Goal: Task Accomplishment & Management: Manage account settings

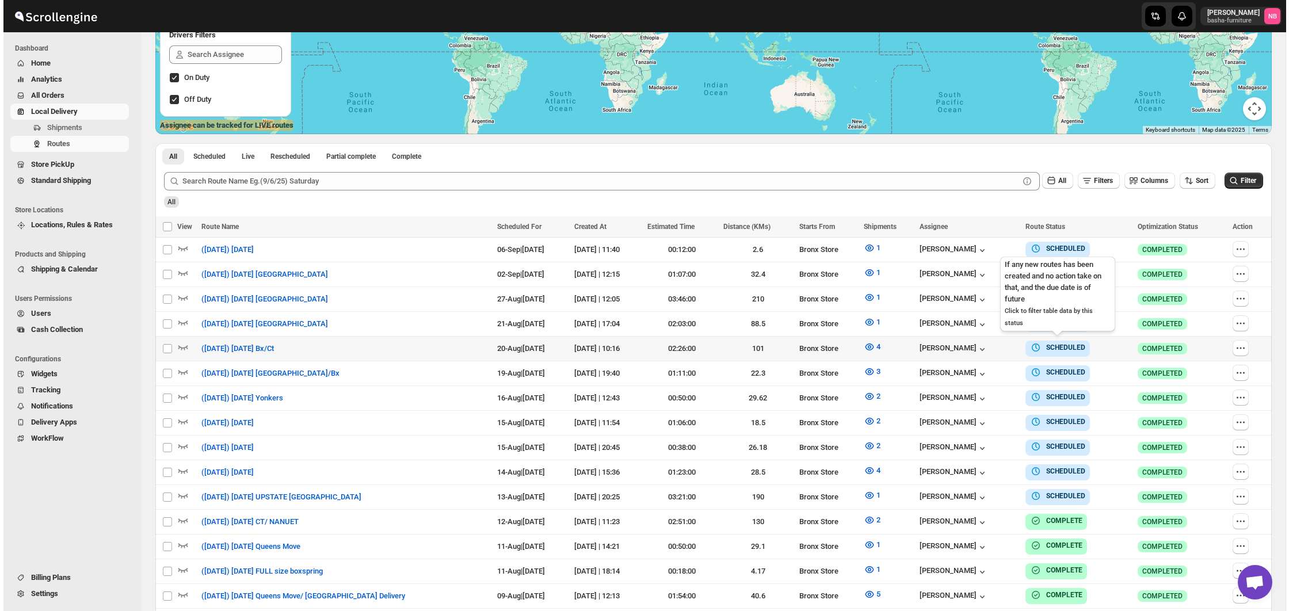
scroll to position [285, 0]
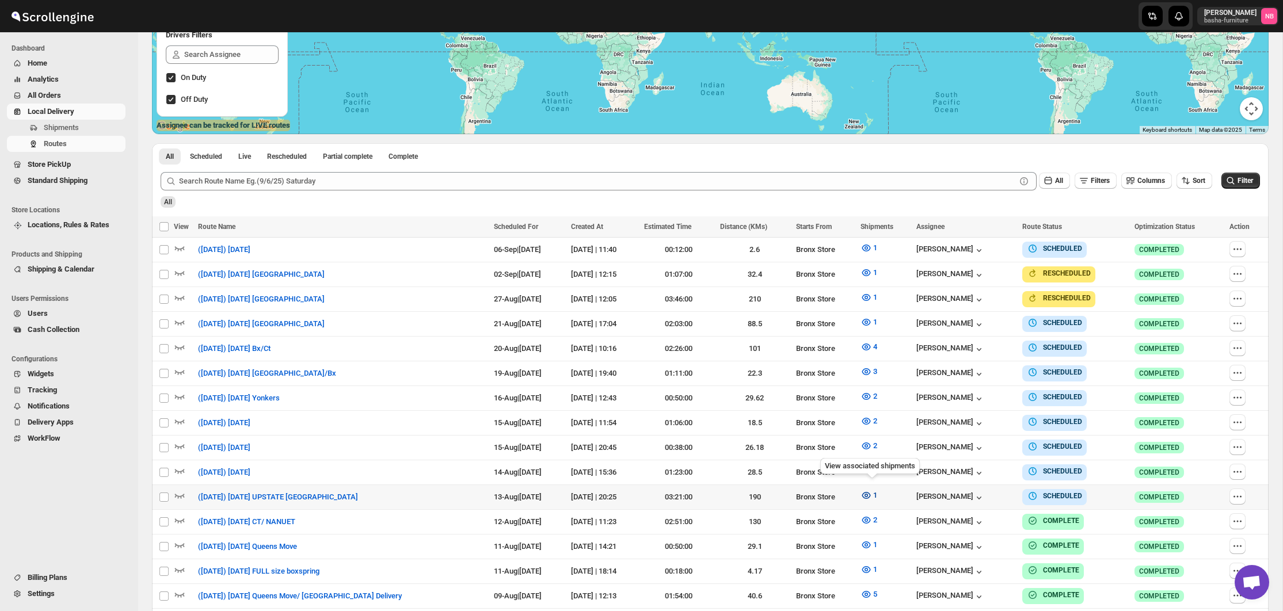
click at [872, 490] on icon "button" at bounding box center [866, 496] width 12 height 12
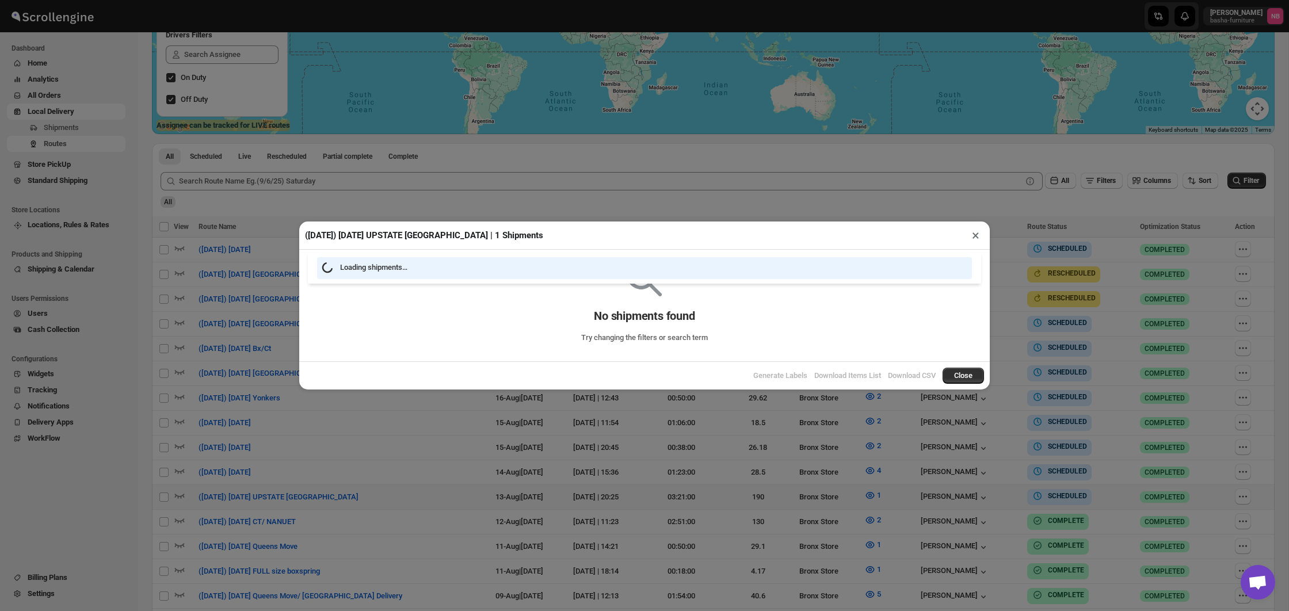
click at [814, 484] on div "([DATE]) [DATE] UPSTATE [GEOGRAPHIC_DATA] | 1 Shipments × Loading shipments… No…" at bounding box center [644, 305] width 1289 height 611
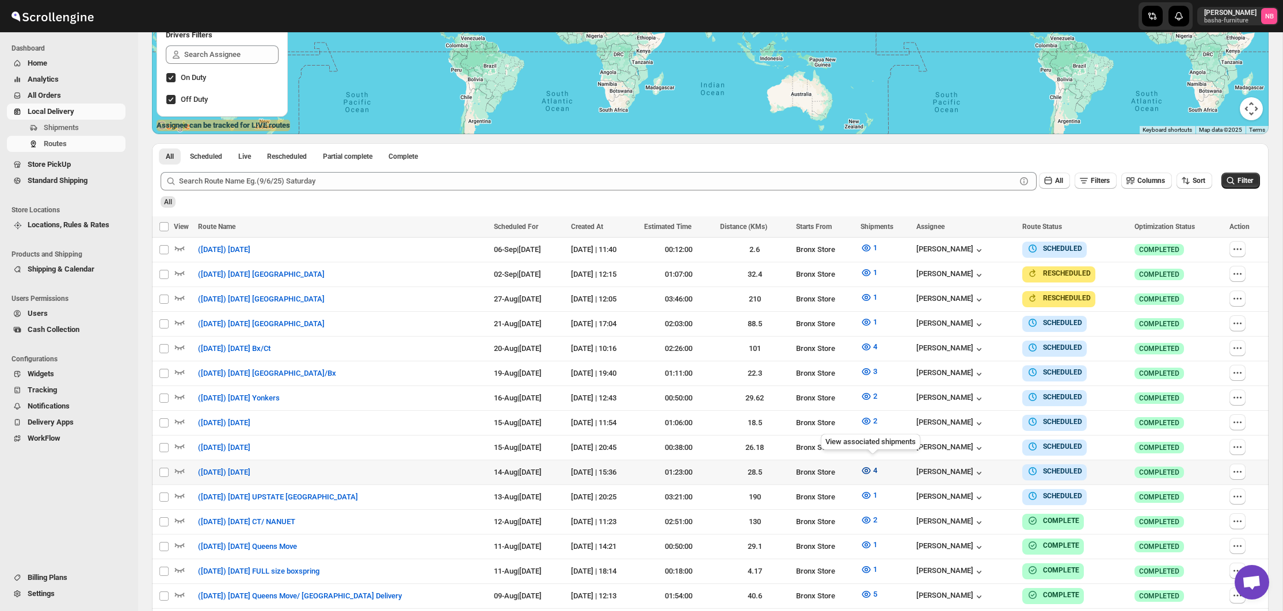
click at [871, 467] on icon "button" at bounding box center [866, 470] width 9 height 7
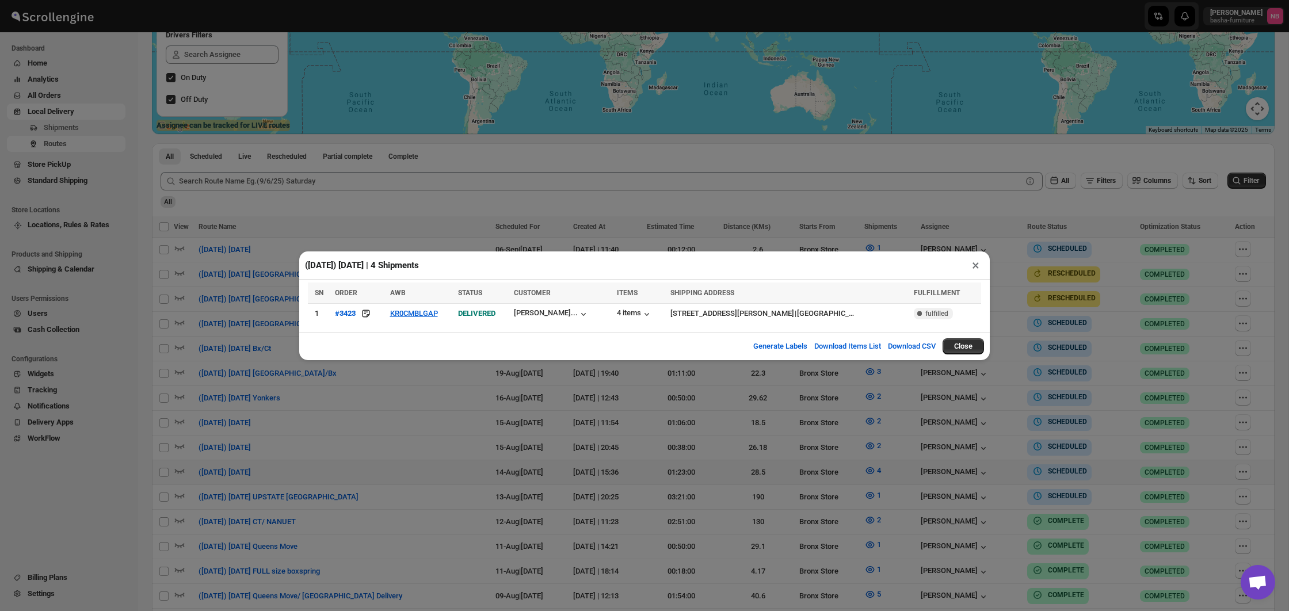
click at [871, 463] on div "([DATE]) [DATE] | 4 Shipments × Loading shipments… Loading shipments… SN ORDER …" at bounding box center [644, 305] width 1289 height 611
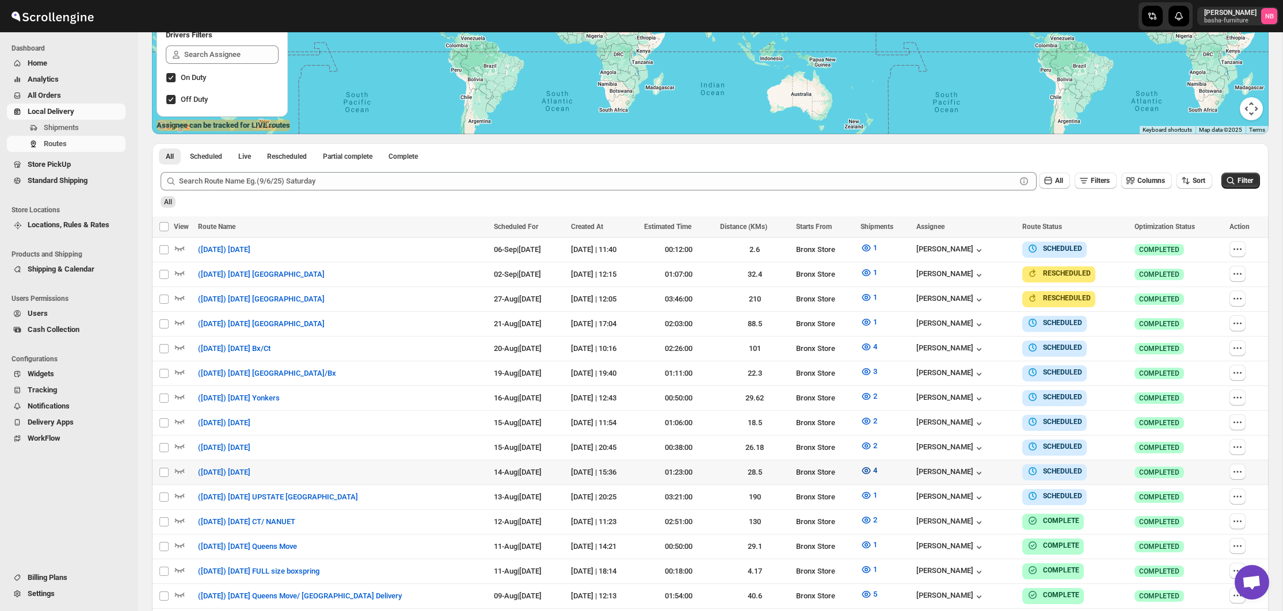
click at [859, 465] on button "4" at bounding box center [868, 471] width 31 height 18
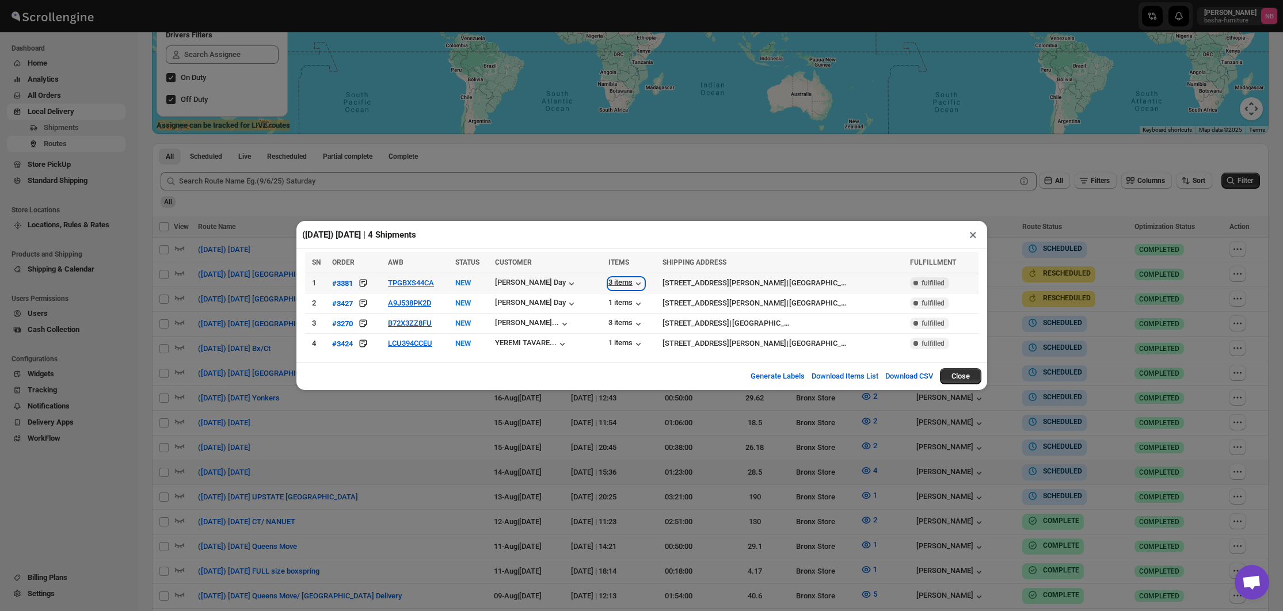
click at [618, 285] on div "3 items" at bounding box center [626, 284] width 36 height 12
click at [620, 300] on div "1 items" at bounding box center [626, 304] width 36 height 12
click at [546, 279] on div "[PERSON_NAME] Day" at bounding box center [536, 284] width 82 height 12
click at [624, 321] on div "3 items" at bounding box center [626, 324] width 36 height 12
click at [629, 342] on div "1 items" at bounding box center [626, 344] width 36 height 12
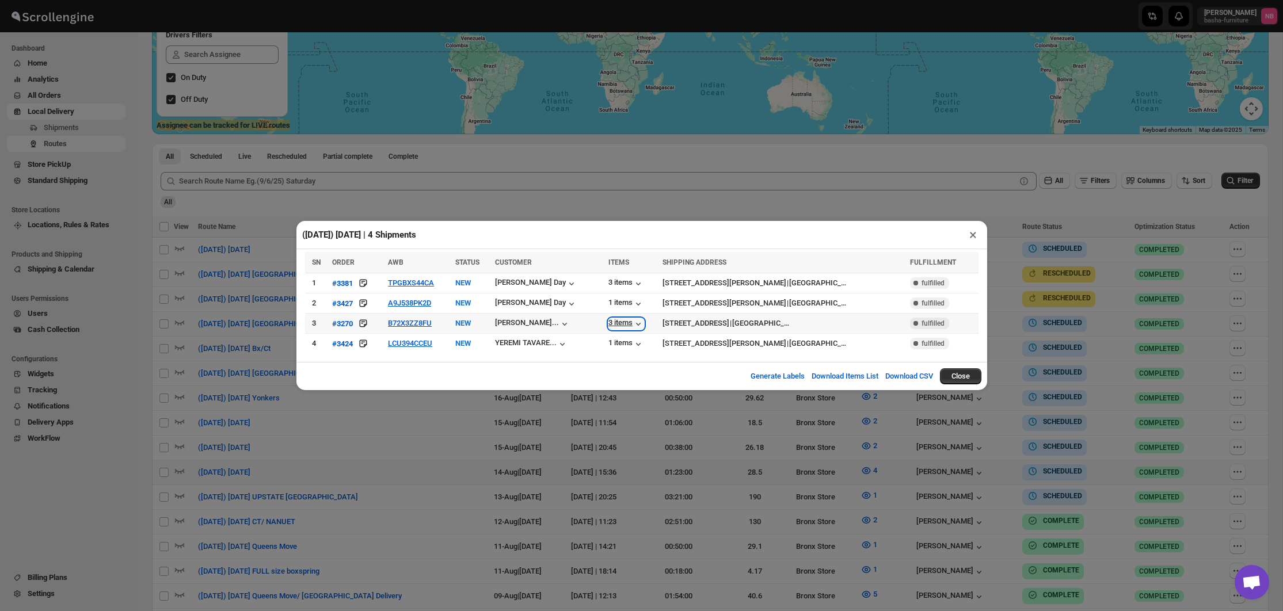
click at [615, 322] on div "3 items" at bounding box center [626, 324] width 36 height 12
click at [626, 320] on div "3 items" at bounding box center [626, 324] width 36 height 12
click at [631, 329] on div "3 items" at bounding box center [626, 324] width 36 height 12
click at [621, 346] on div "1 items" at bounding box center [626, 344] width 36 height 12
click at [624, 327] on div "3 items" at bounding box center [626, 324] width 36 height 12
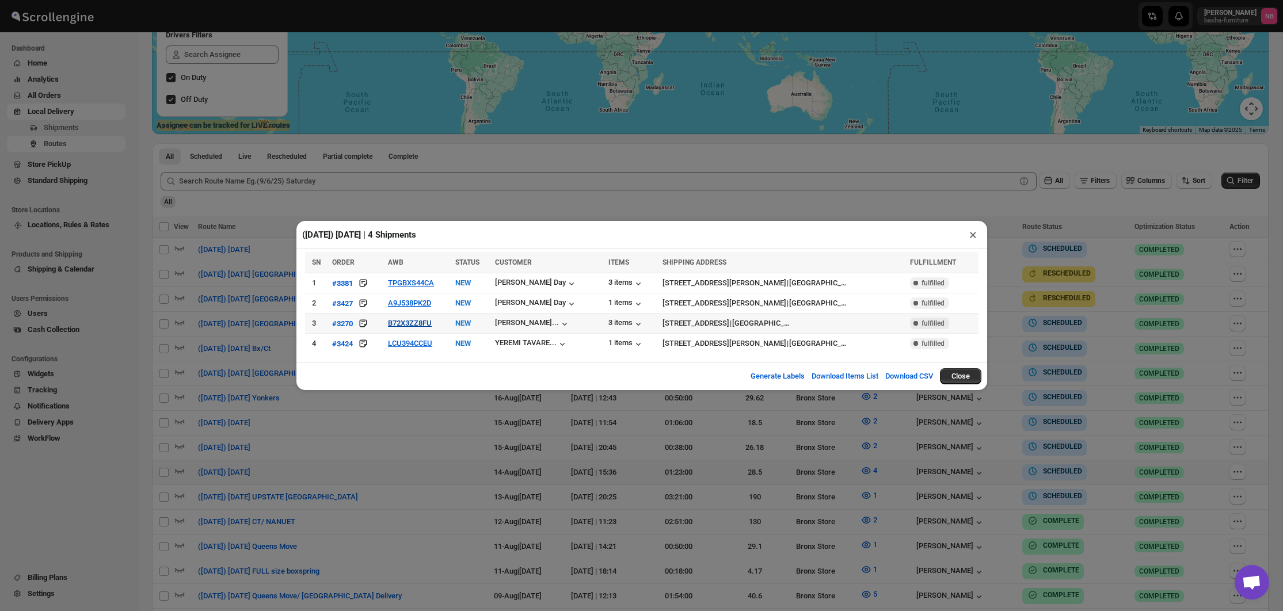
click at [426, 324] on button "B72X3ZZ8FU" at bounding box center [410, 323] width 44 height 9
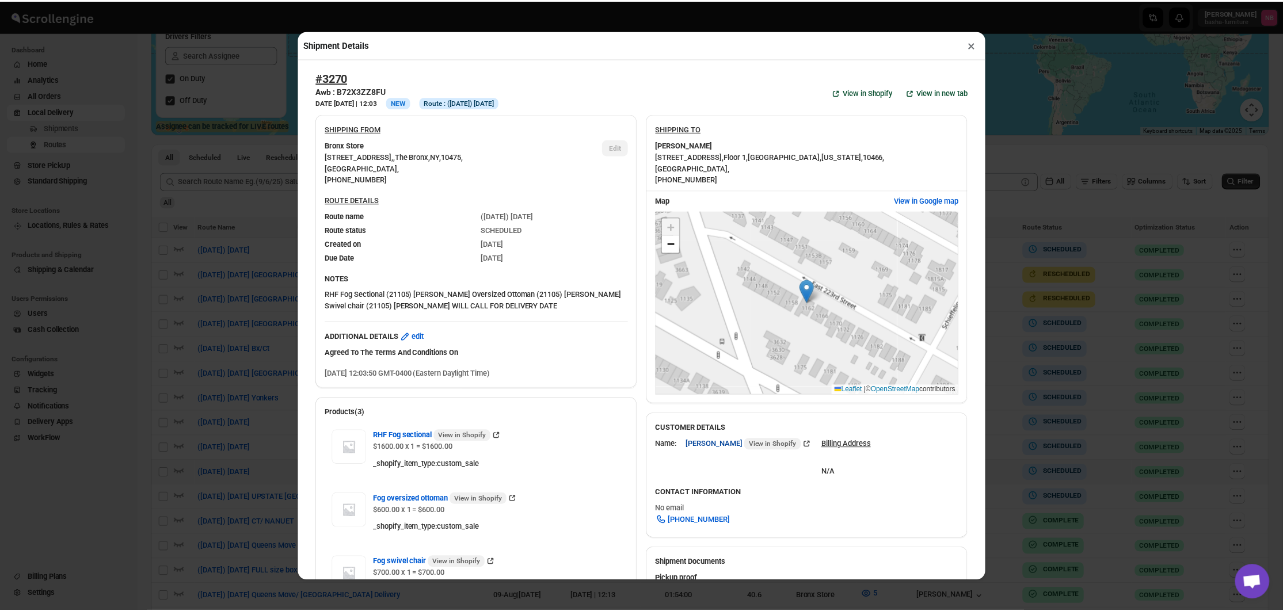
scroll to position [0, 0]
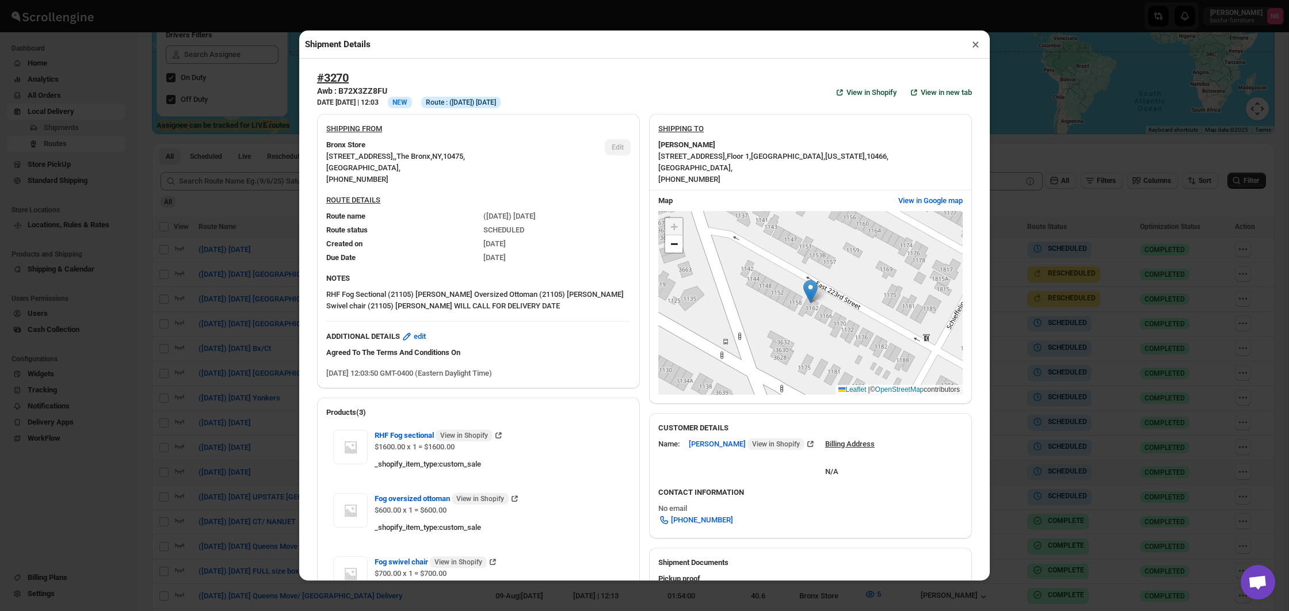
click at [1088, 389] on div "Shipment Details × #3270 Awb : B72X3ZZ8FU DATE [DATE] | 12:03 Info NEW Info Rou…" at bounding box center [644, 305] width 1289 height 611
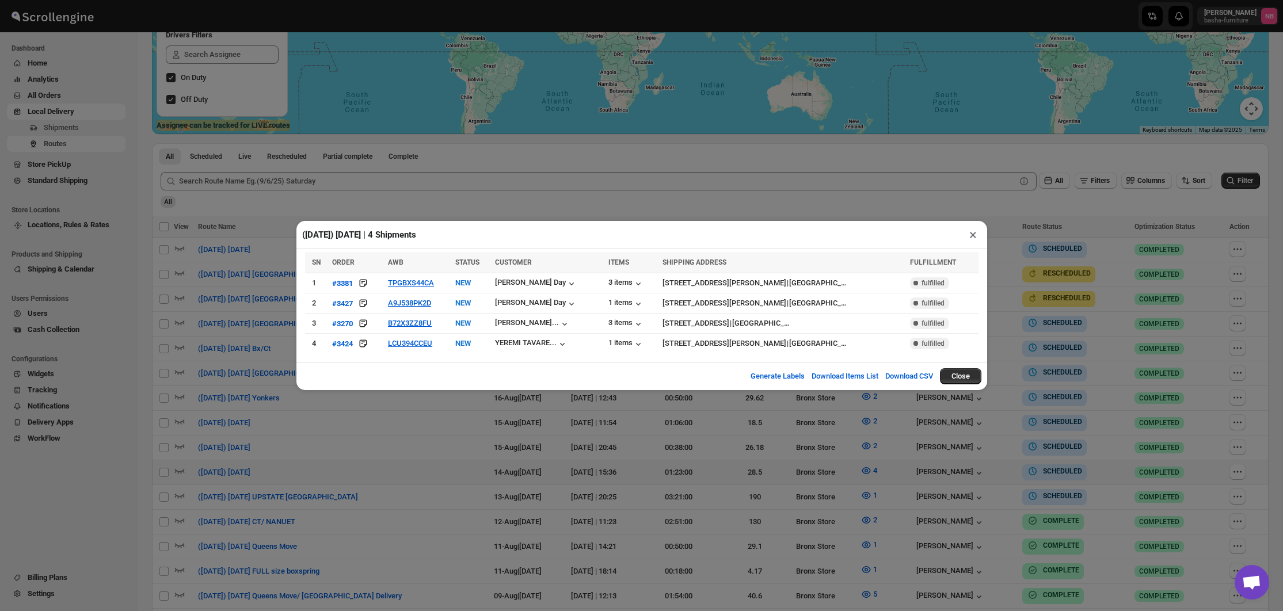
drag, startPoint x: 811, startPoint y: 442, endPoint x: 840, endPoint y: 451, distance: 30.8
click at [811, 442] on div "([DATE]) [DATE] | 4 Shipments × SN ORDER AWB STATUS CUSTOMER ITEMS SHIPPING ADD…" at bounding box center [641, 305] width 1283 height 611
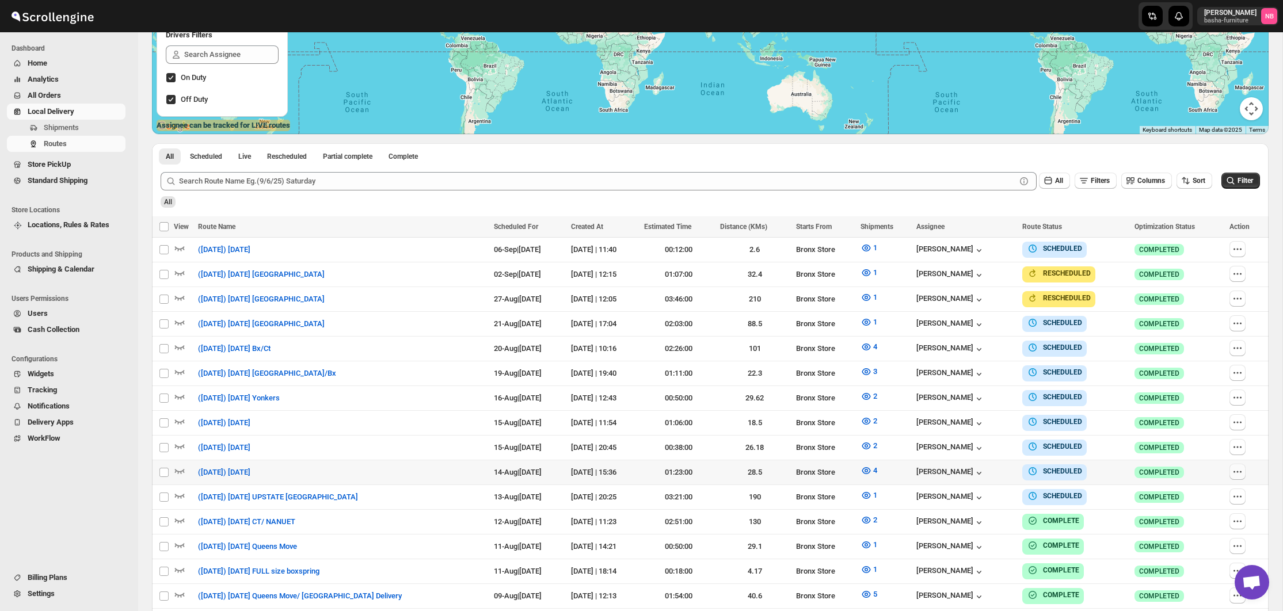
click at [1236, 471] on icon "button" at bounding box center [1238, 472] width 12 height 12
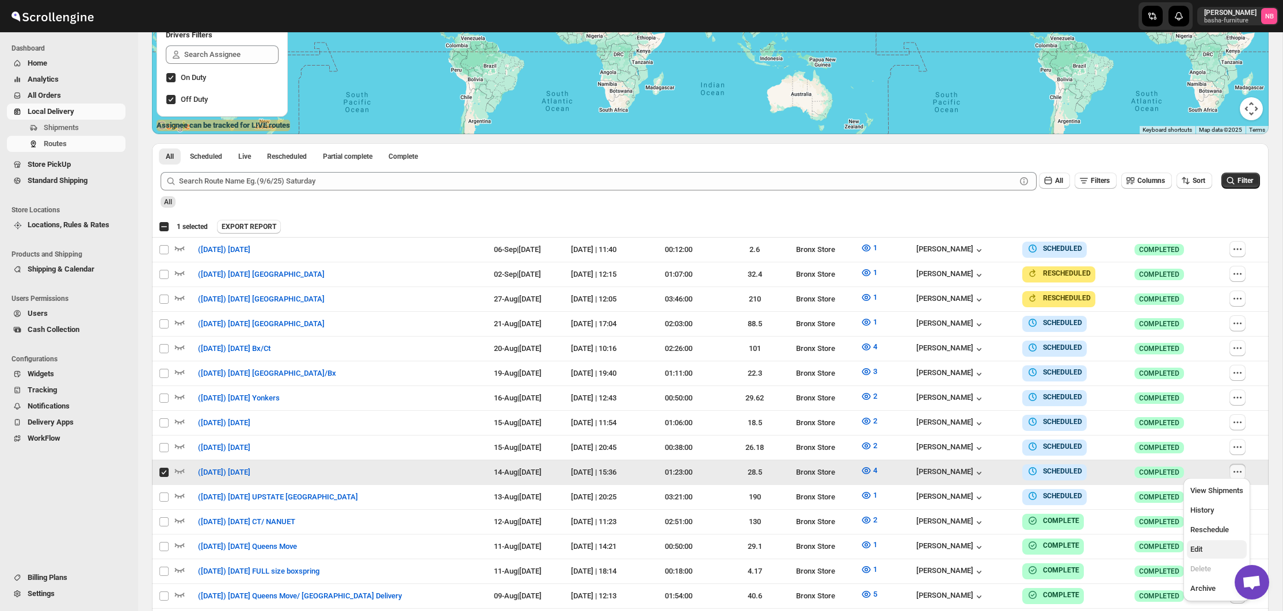
click at [1211, 547] on span "Edit" at bounding box center [1216, 550] width 53 height 12
checkbox input "false"
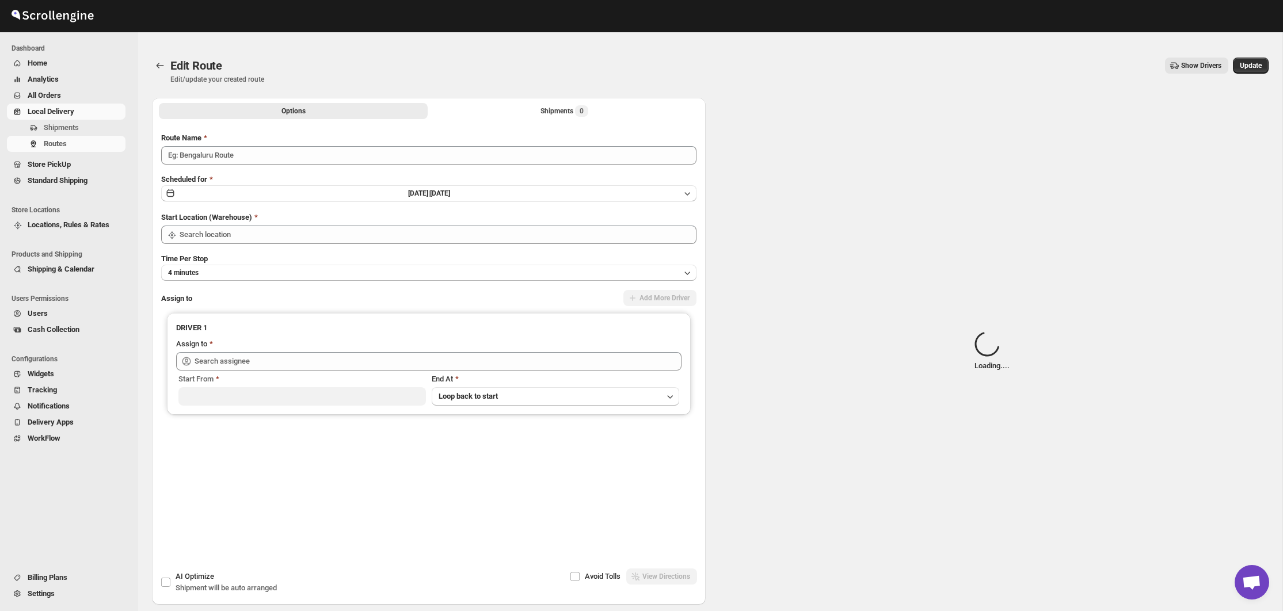
type input "([DATE]) [DATE]"
type input "Bronx Store"
type input "[PERSON_NAME] ([EMAIL_ADDRESS][DOMAIN_NAME])"
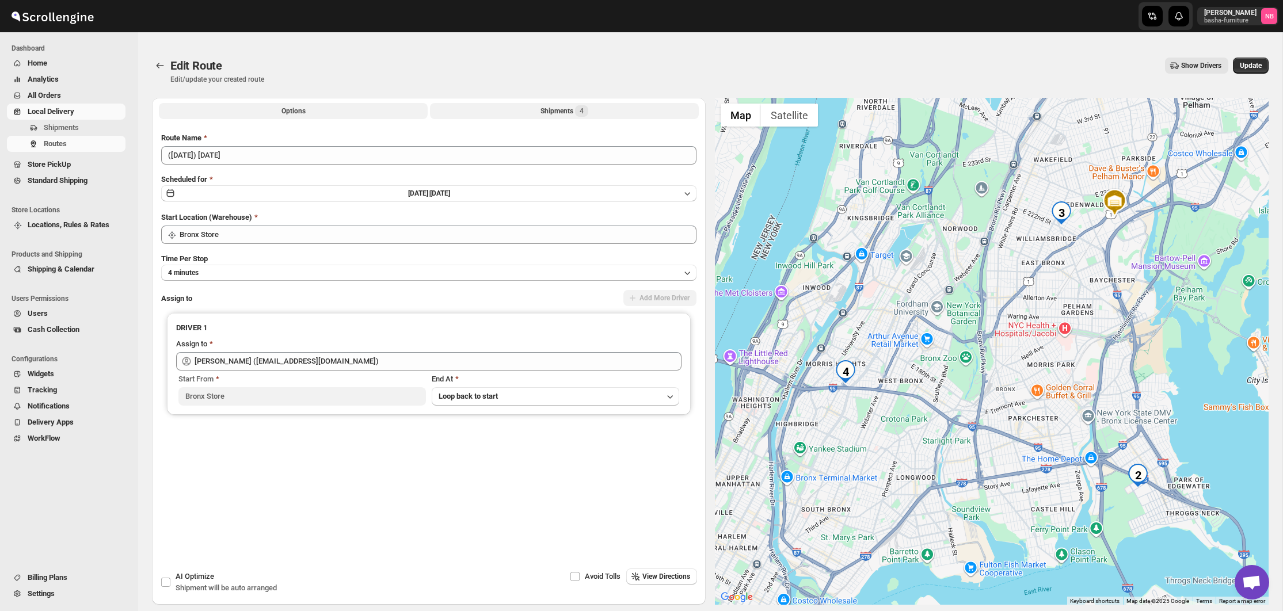
click at [574, 115] on div "Shipments 4" at bounding box center [564, 111] width 48 height 12
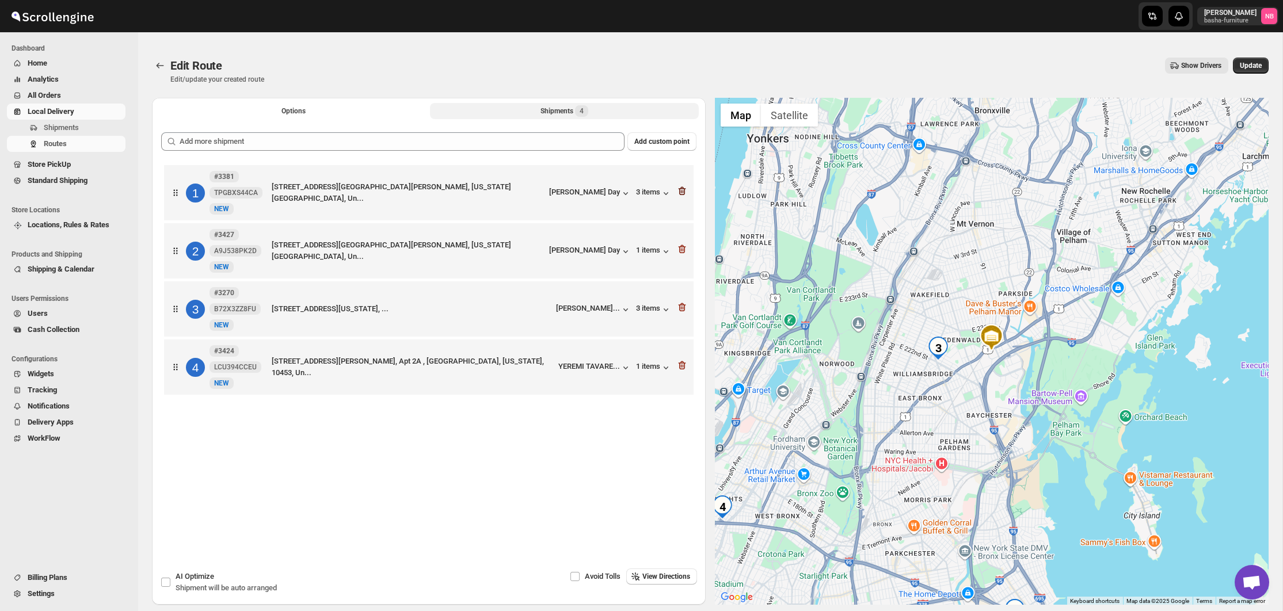
click at [683, 195] on icon "button" at bounding box center [682, 191] width 12 height 12
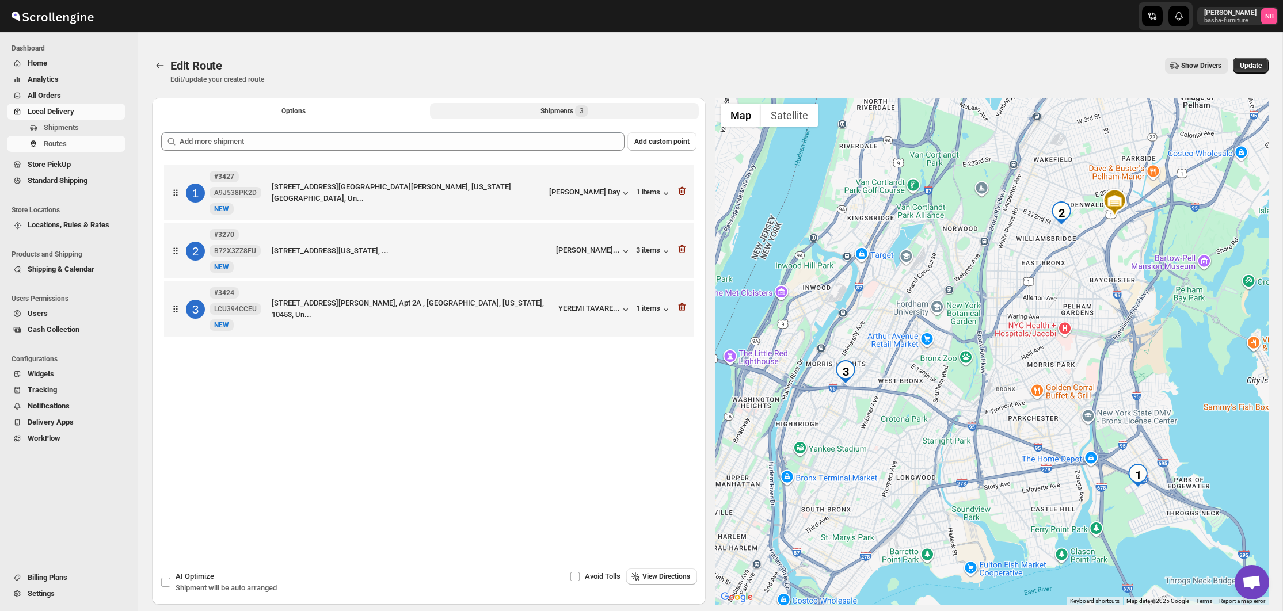
click at [683, 195] on icon "button" at bounding box center [682, 191] width 12 height 12
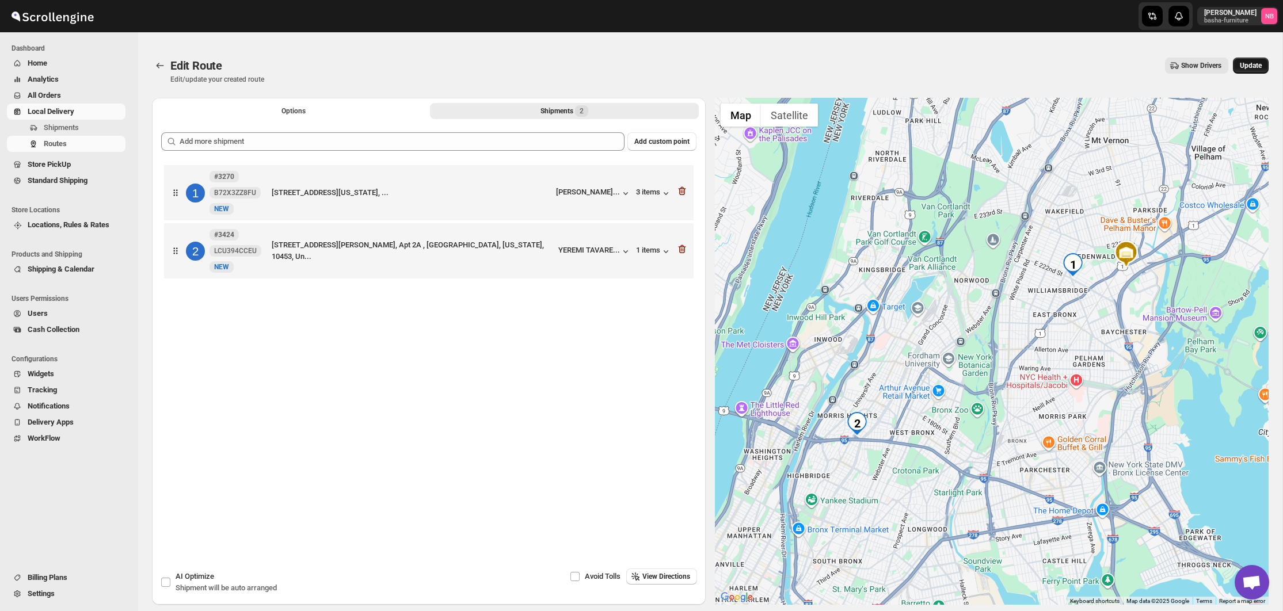
click at [1241, 73] on button "Update" at bounding box center [1251, 66] width 36 height 16
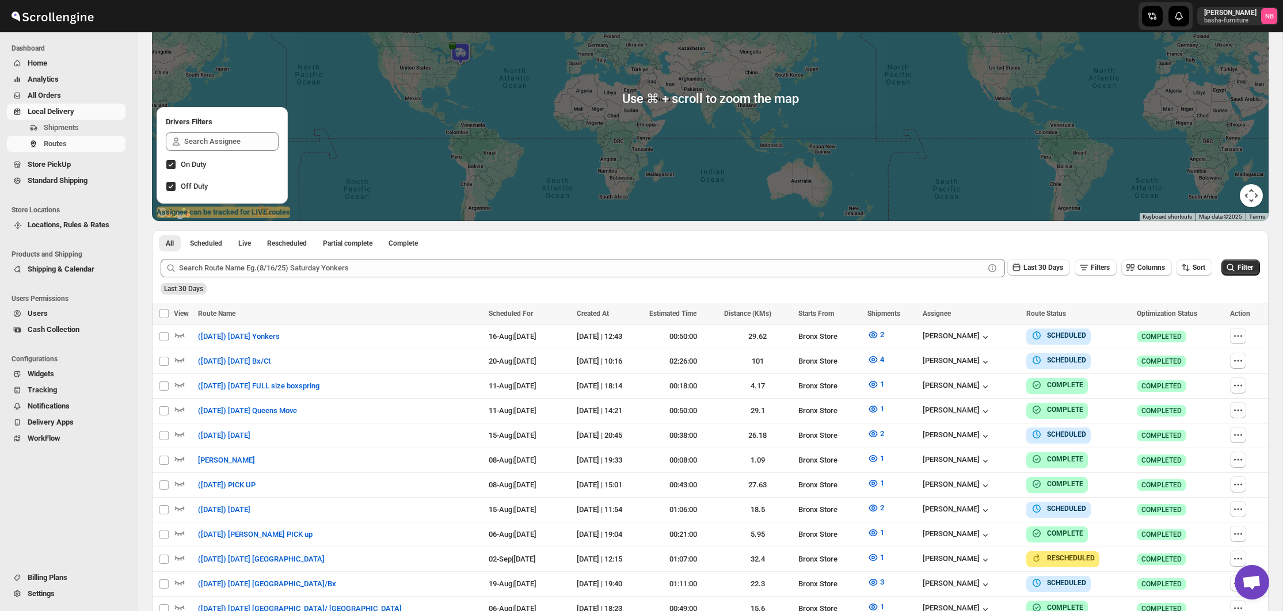
scroll to position [208, 0]
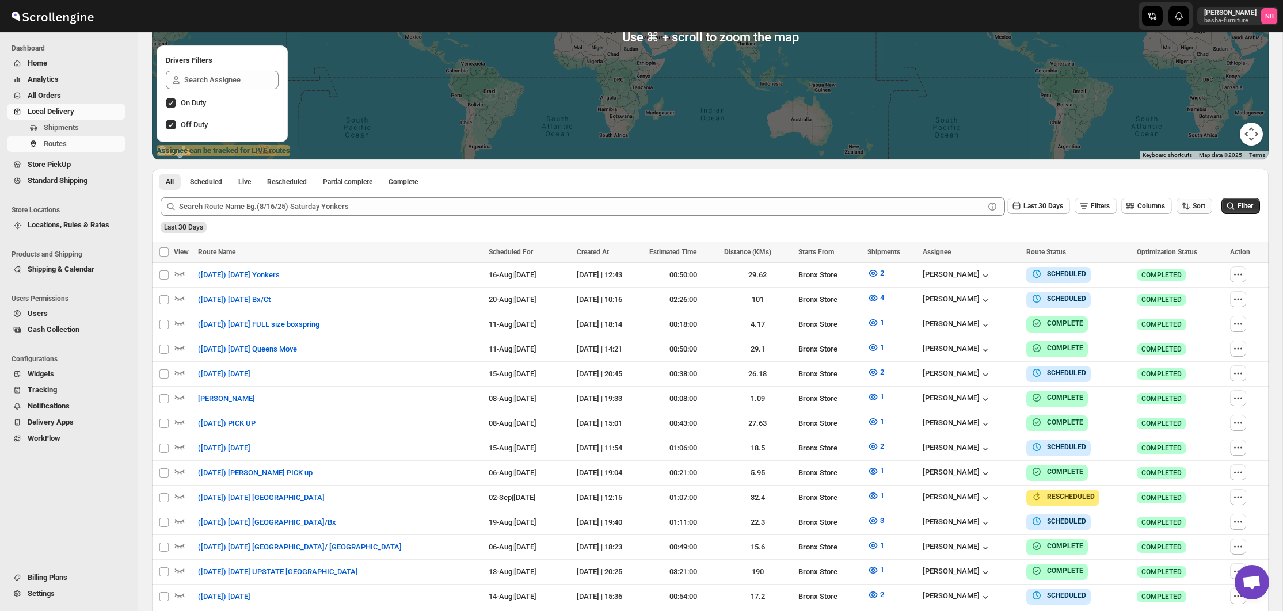
click at [1192, 204] on span "Sort" at bounding box center [1198, 206] width 13 height 8
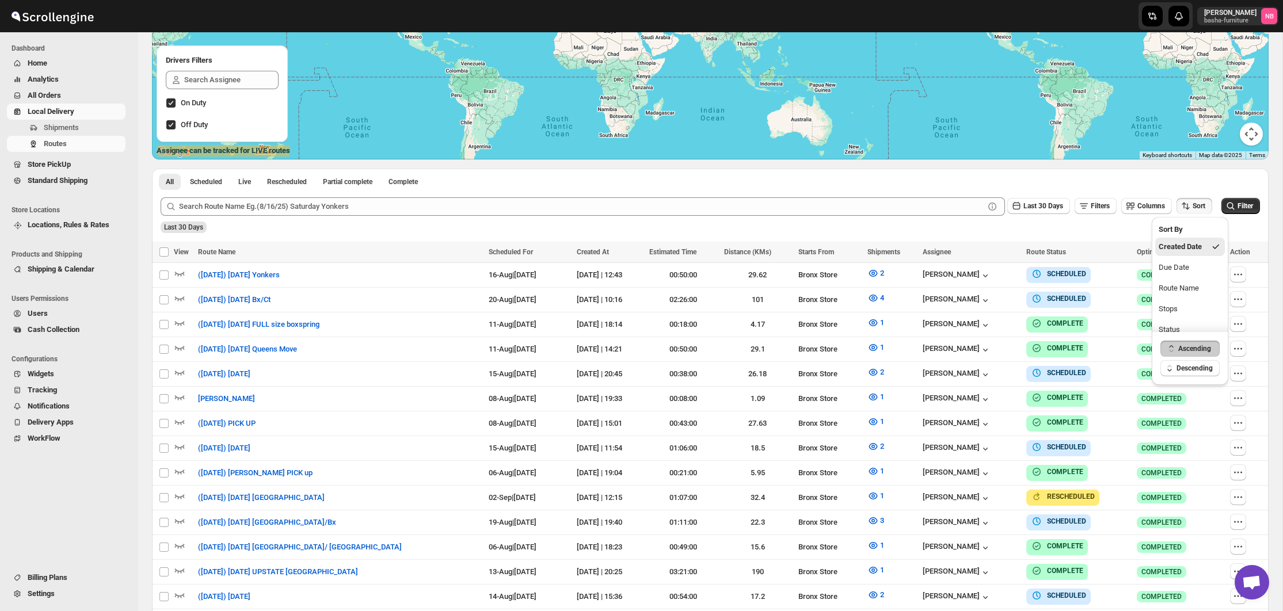
click at [1049, 233] on div "Last 30 Days" at bounding box center [708, 224] width 1101 height 20
click at [1236, 275] on icon "button" at bounding box center [1238, 275] width 12 height 12
checkbox input "true"
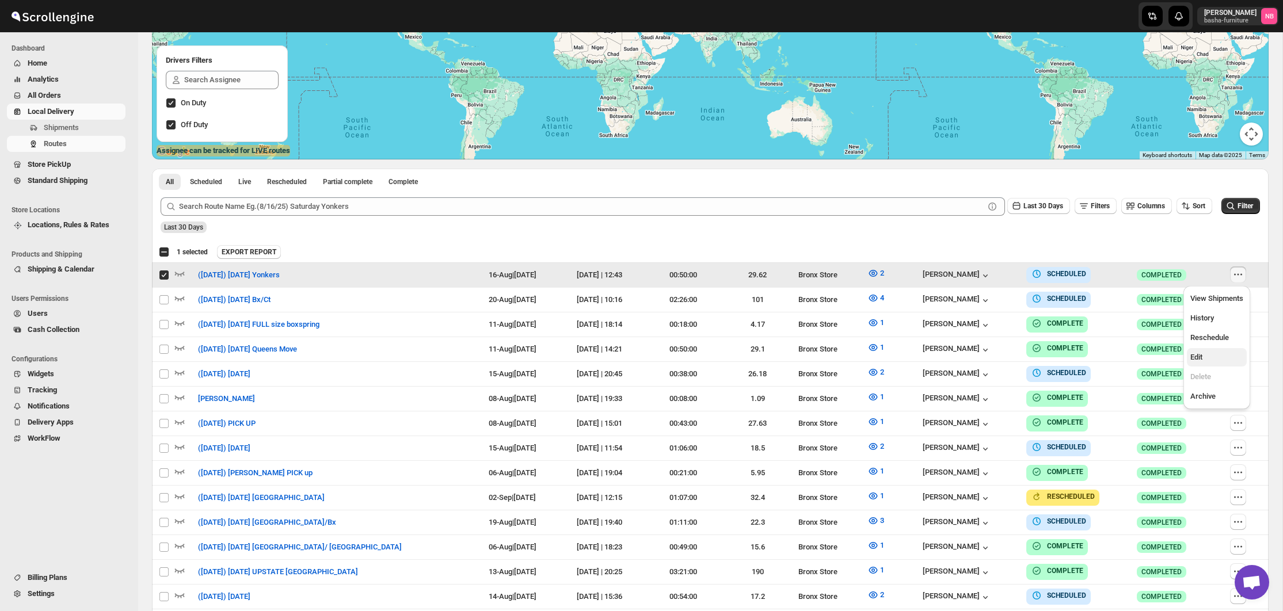
click at [1218, 352] on span "Edit" at bounding box center [1216, 358] width 53 height 12
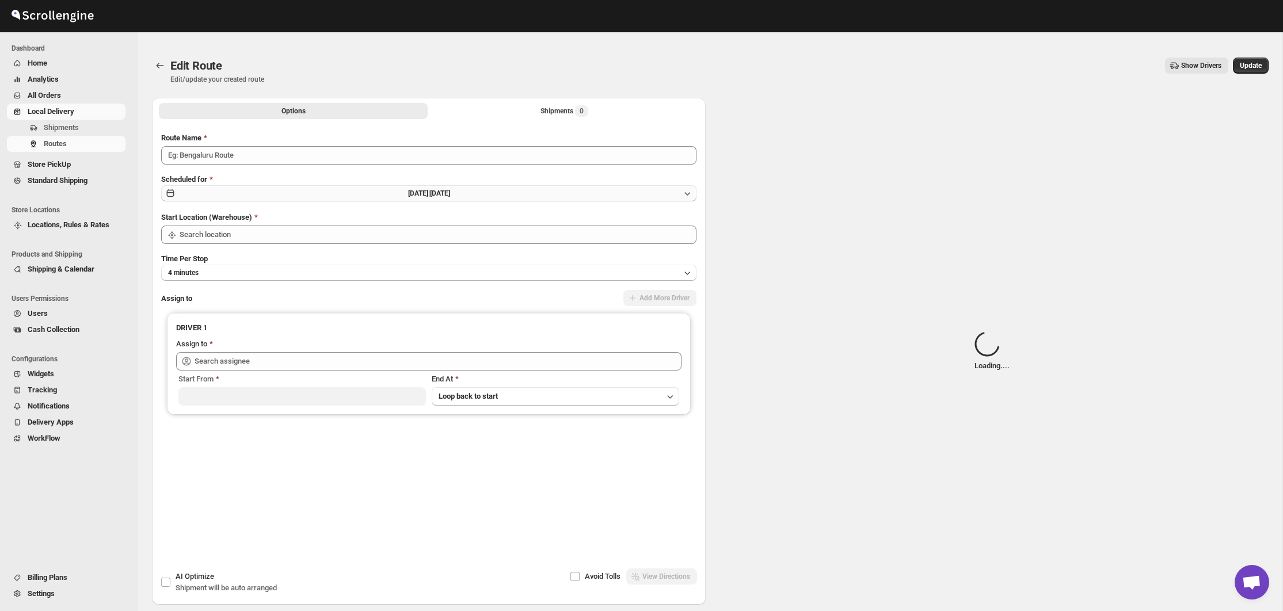
type input "([DATE]) [DATE] Yonkers"
type input "Bronx Store"
type input "[PERSON_NAME] ([EMAIL_ADDRESS][DOMAIN_NAME])"
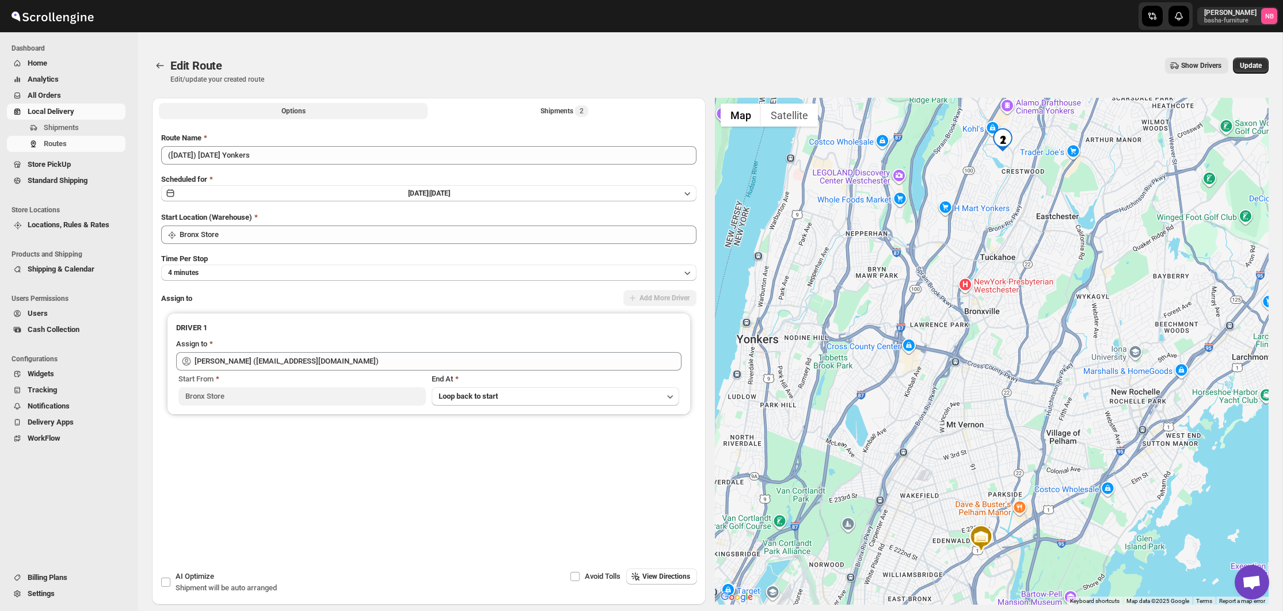
drag, startPoint x: 542, startPoint y: 112, endPoint x: 538, endPoint y: 122, distance: 10.6
click at [542, 112] on div "Shipments 2" at bounding box center [564, 111] width 48 height 12
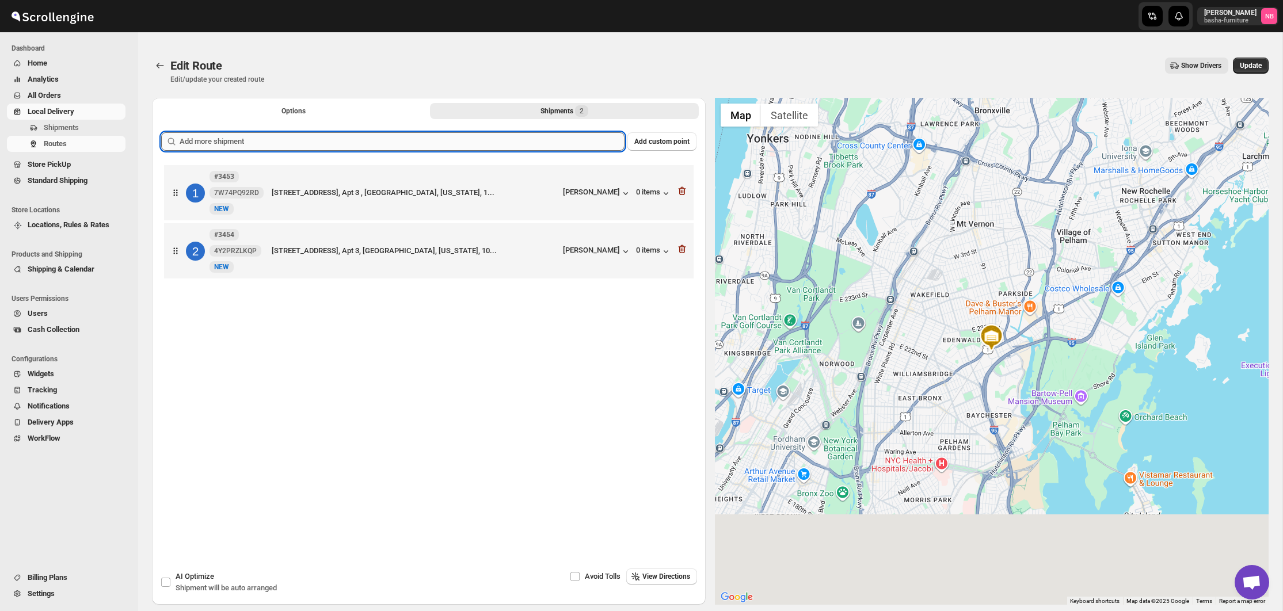
click at [525, 134] on input "text" at bounding box center [402, 141] width 445 height 18
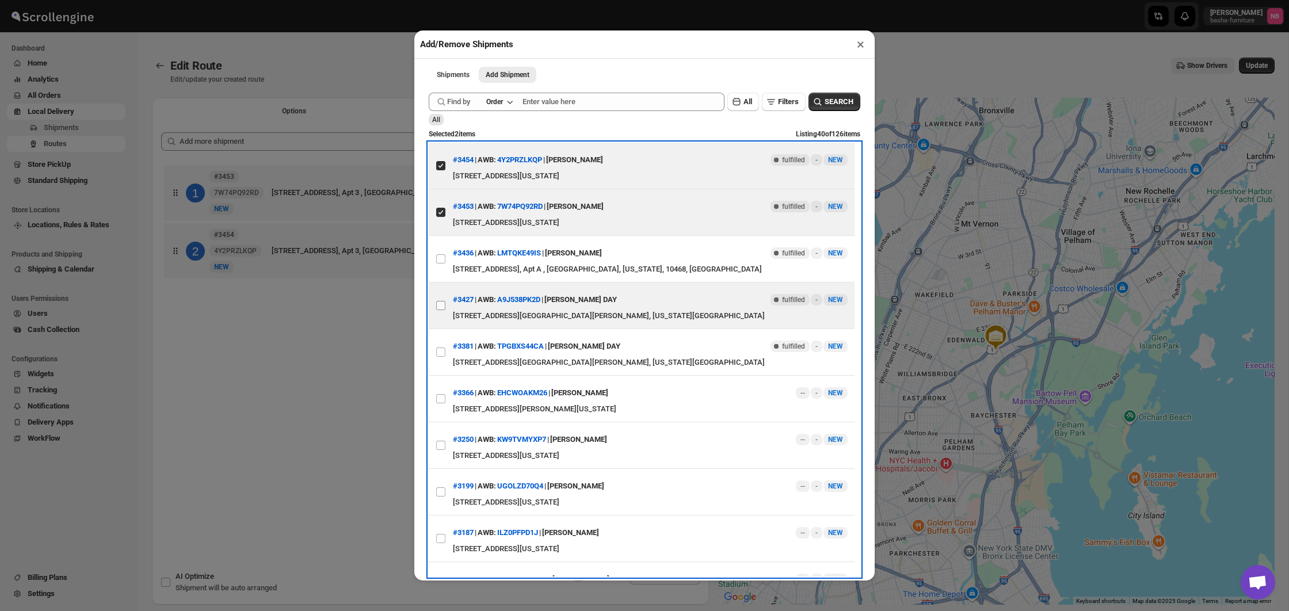
click at [441, 305] on input "View details for 68926238f7cd3703b5a8fb49" at bounding box center [440, 305] width 9 height 9
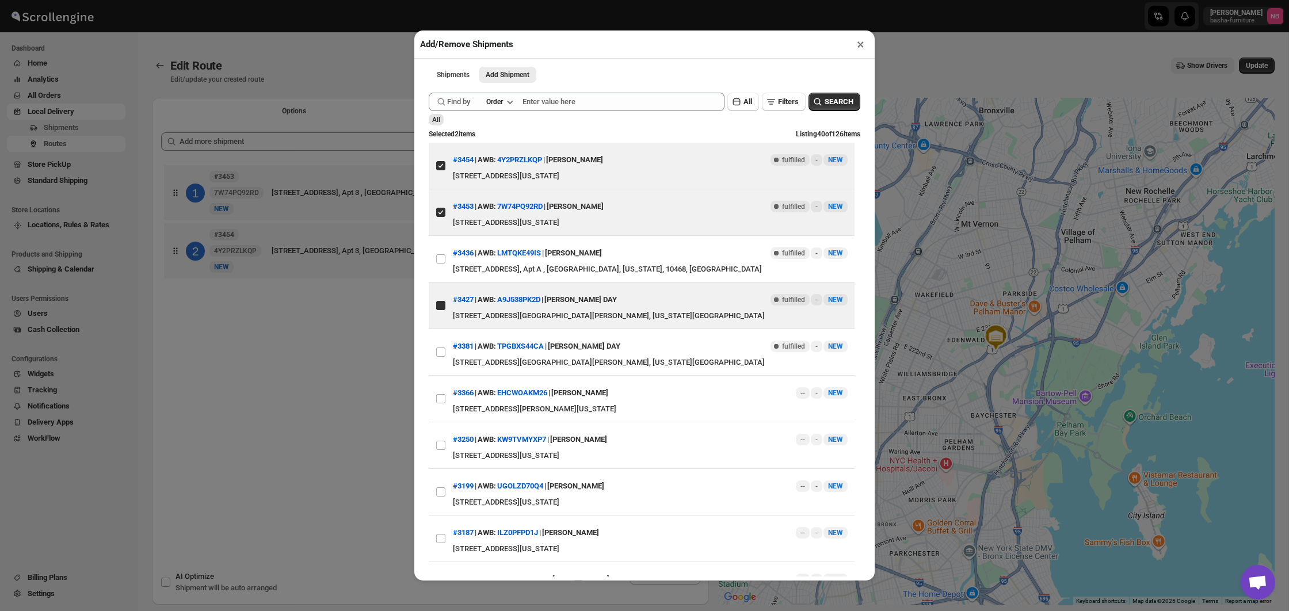
checkbox input "true"
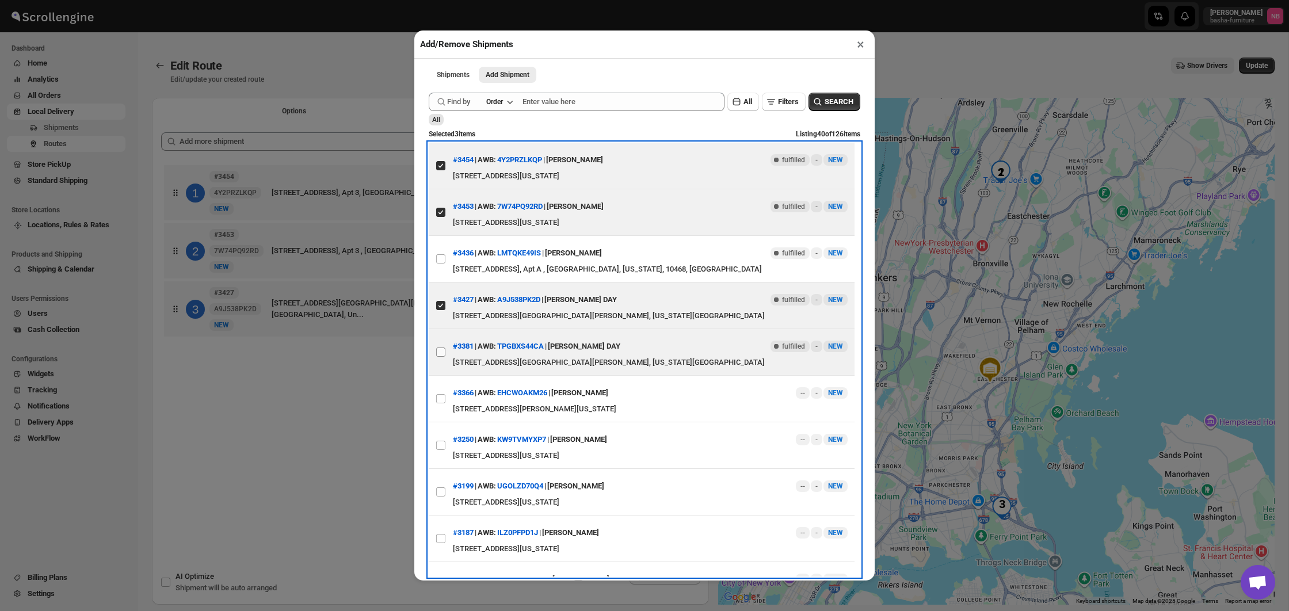
click at [443, 356] on input "View details for 689263b8f7cd3703b5a8fb62" at bounding box center [440, 352] width 9 height 9
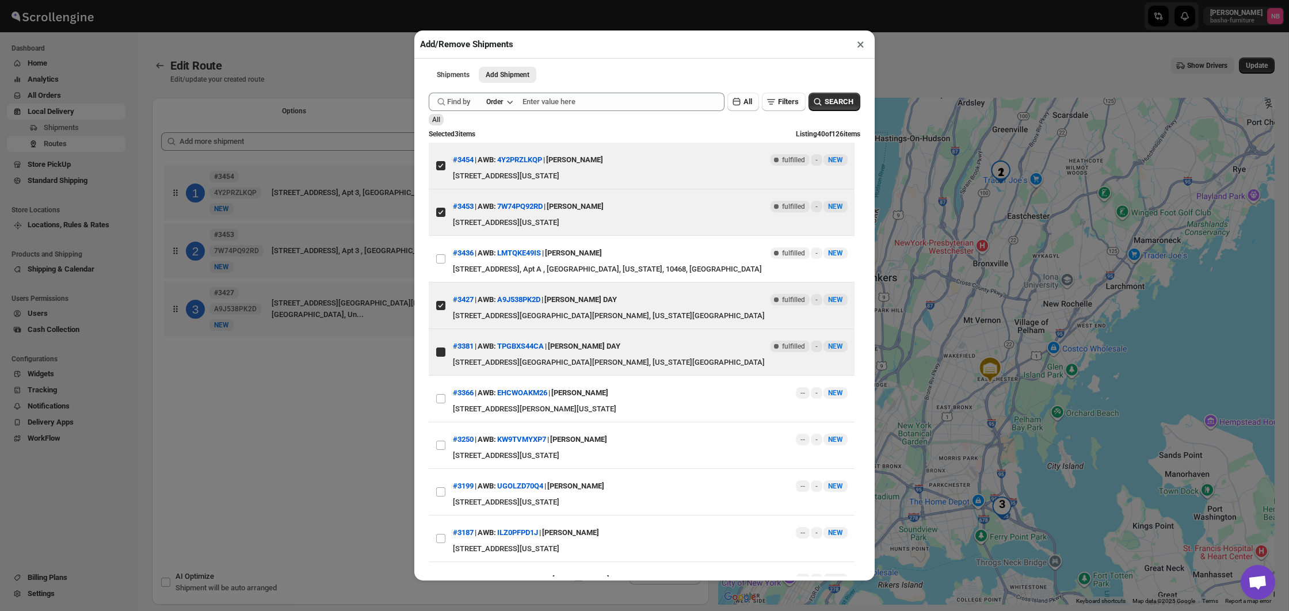
checkbox input "true"
click at [238, 433] on div "Add/Remove Shipments × Shipments Add Shipment More views Shipments Add Shipment…" at bounding box center [644, 305] width 1289 height 611
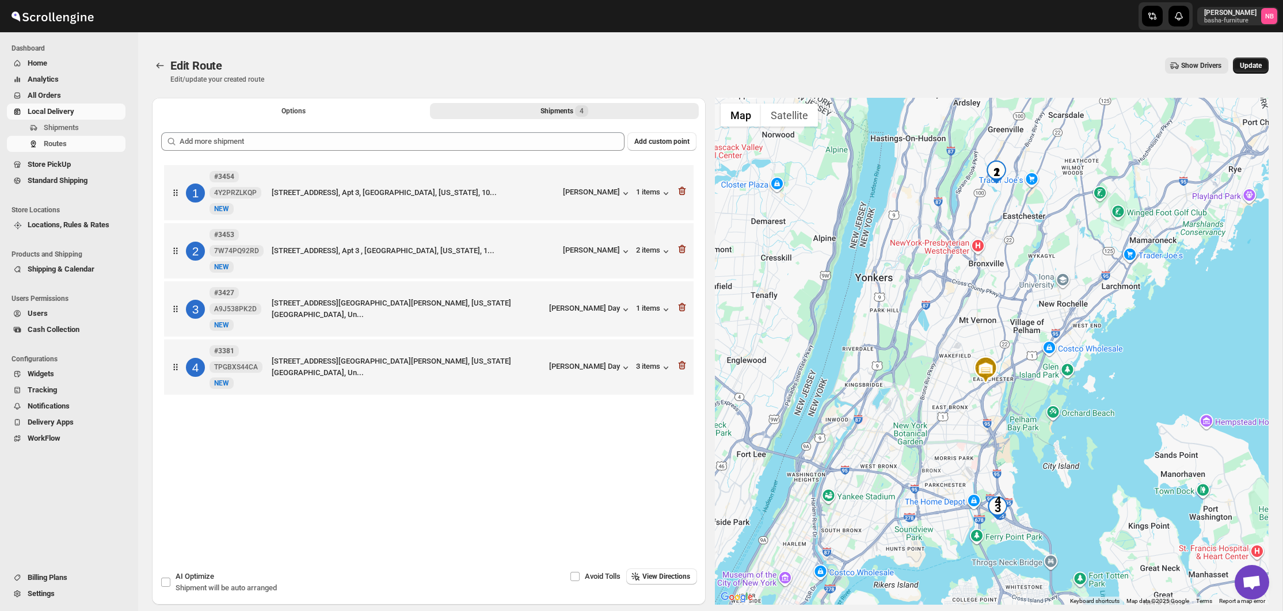
click at [1236, 70] on button "Update" at bounding box center [1251, 66] width 36 height 16
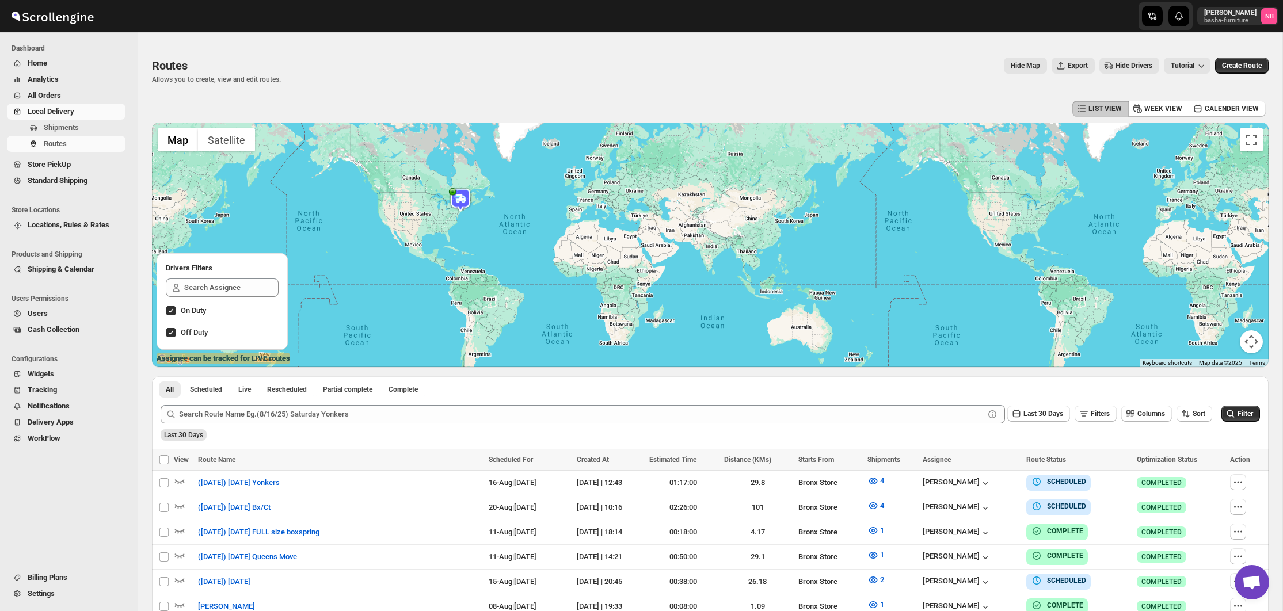
scroll to position [226, 0]
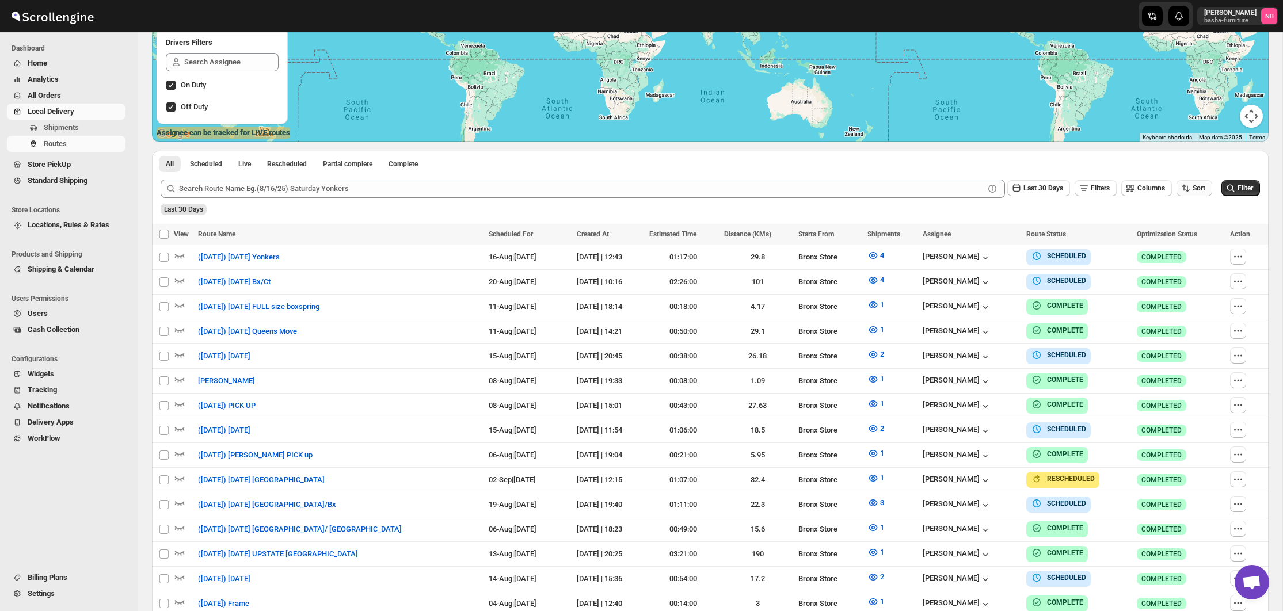
drag, startPoint x: 1185, startPoint y: 185, endPoint x: 1183, endPoint y: 195, distance: 9.4
click at [1185, 185] on icon "button" at bounding box center [1186, 188] width 12 height 12
drag, startPoint x: 1175, startPoint y: 257, endPoint x: 1126, endPoint y: 232, distance: 54.6
click at [1175, 257] on button "Due Date" at bounding box center [1190, 250] width 70 height 18
click at [1031, 193] on span "Last 30 Days" at bounding box center [1043, 188] width 40 height 9
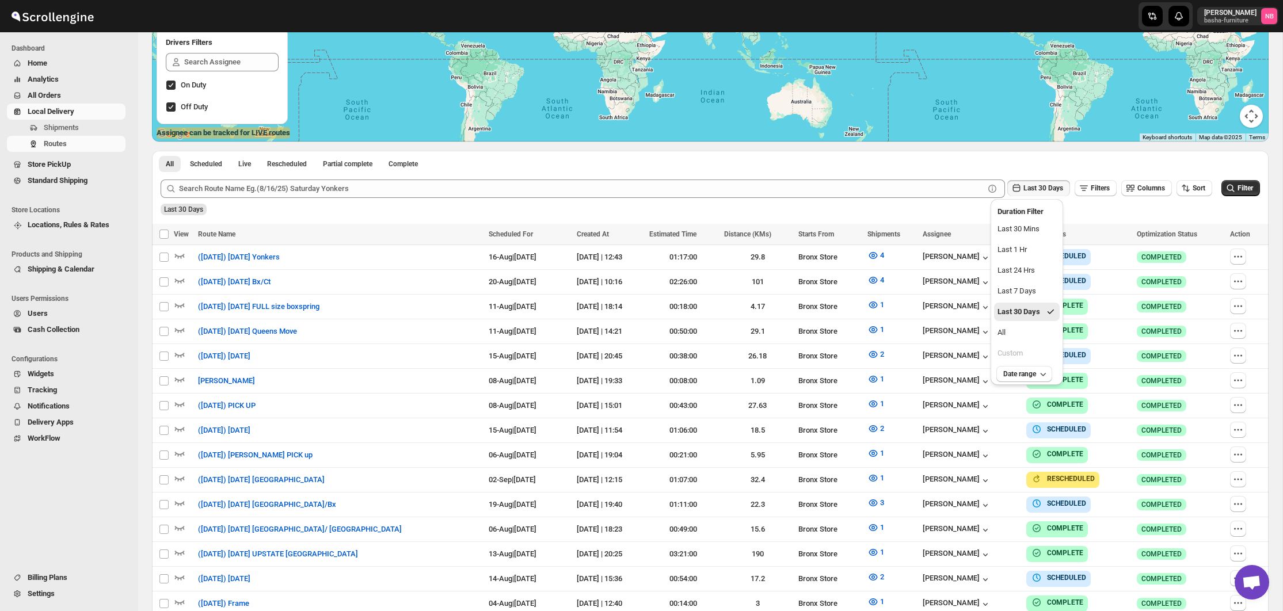
drag, startPoint x: 1043, startPoint y: 328, endPoint x: 1188, endPoint y: 250, distance: 164.0
click at [1043, 328] on button "All" at bounding box center [1027, 332] width 66 height 18
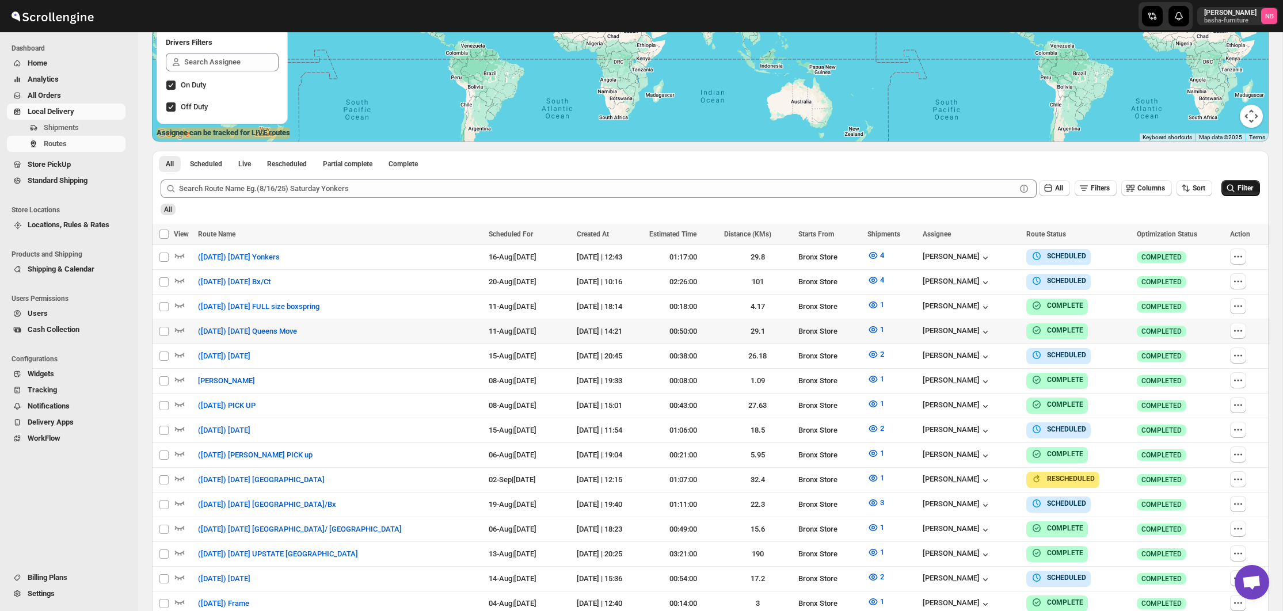
click at [1241, 192] on span "Filter" at bounding box center [1245, 188] width 16 height 8
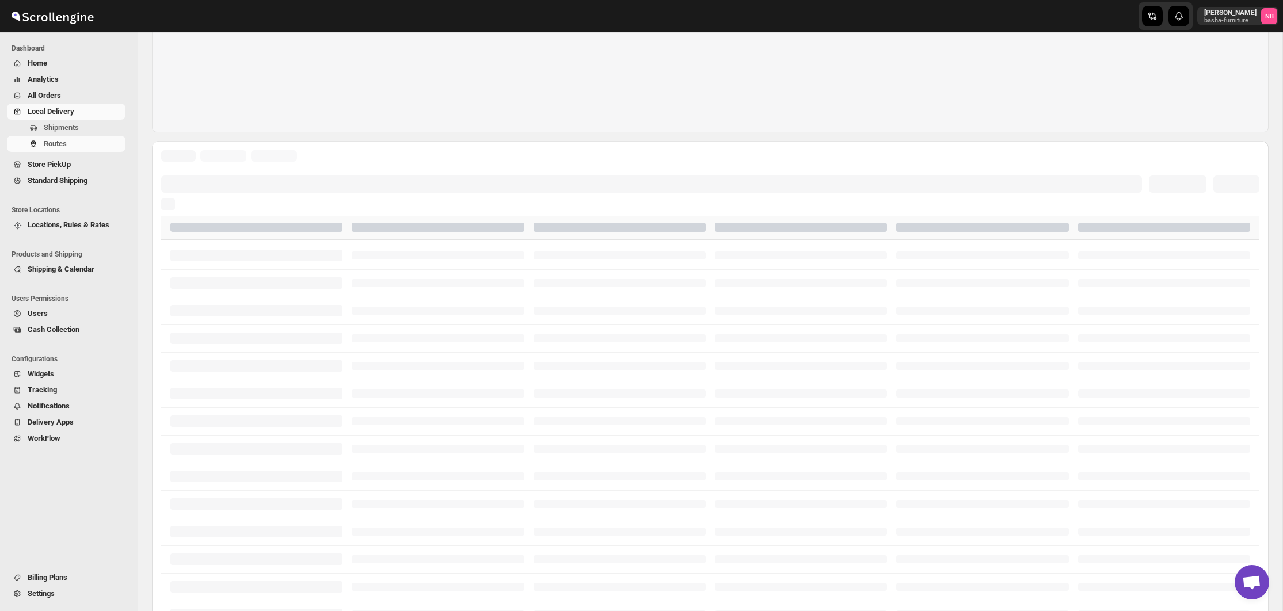
scroll to position [184, 0]
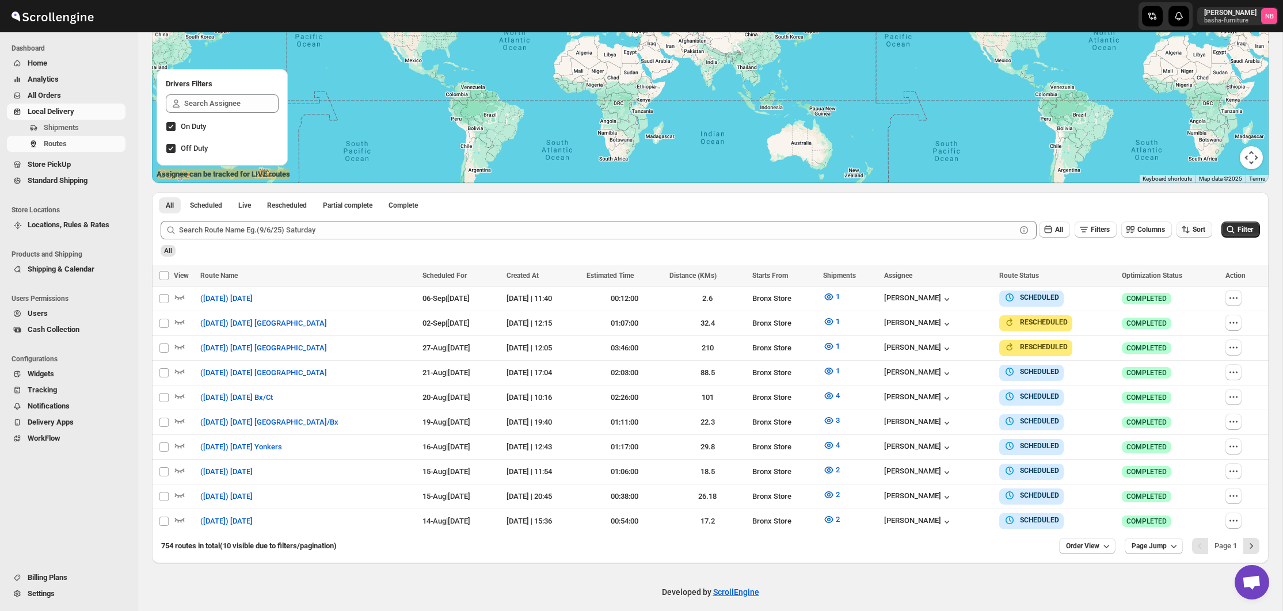
click at [1187, 232] on icon "button" at bounding box center [1186, 230] width 12 height 12
drag, startPoint x: 1090, startPoint y: 547, endPoint x: 1089, endPoint y: 533, distance: 13.3
click at [1089, 547] on button "Order View" at bounding box center [1087, 546] width 56 height 16
click at [1072, 461] on div "25 orders" at bounding box center [1068, 461] width 31 height 12
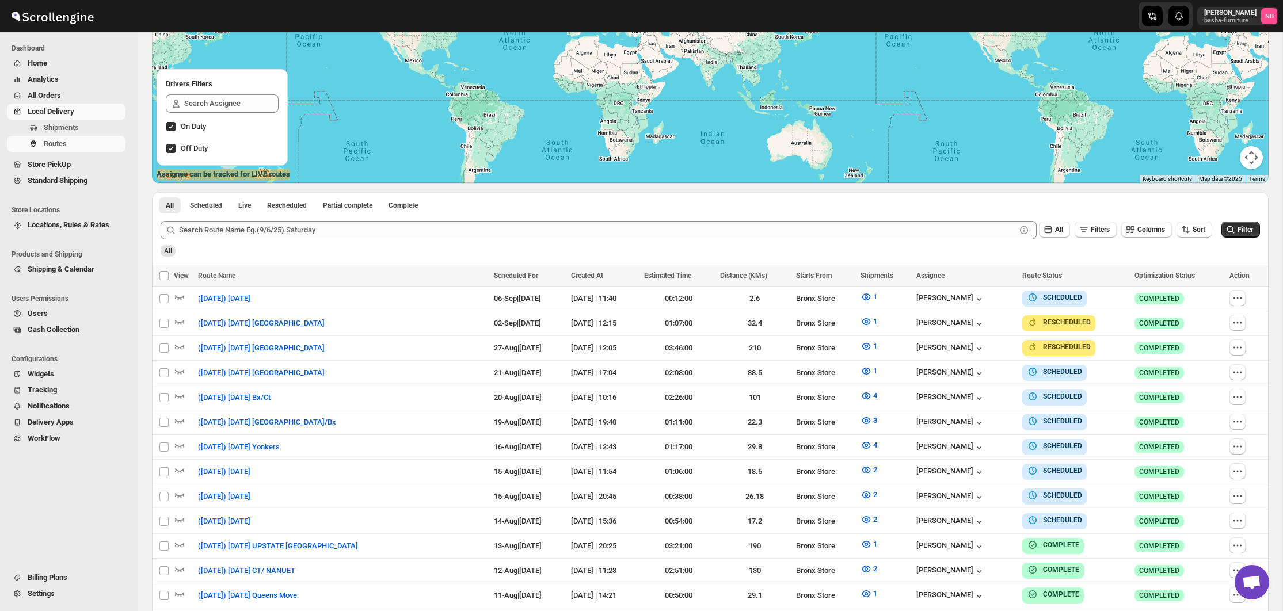
scroll to position [203, 0]
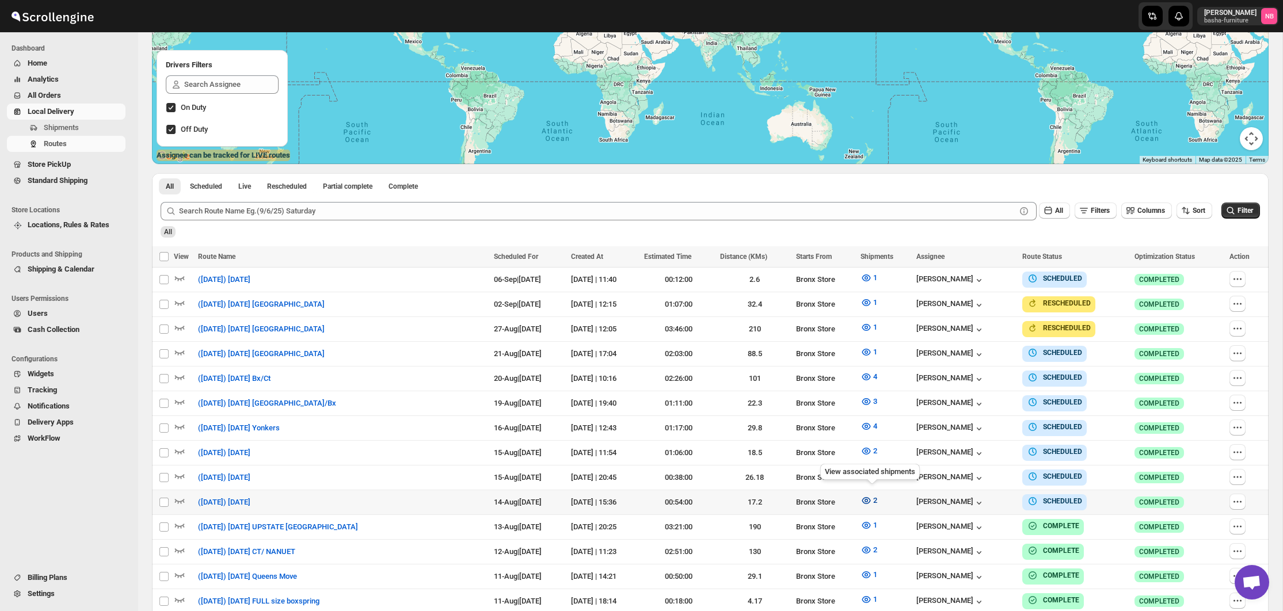
click at [868, 499] on icon "button" at bounding box center [865, 500] width 3 height 3
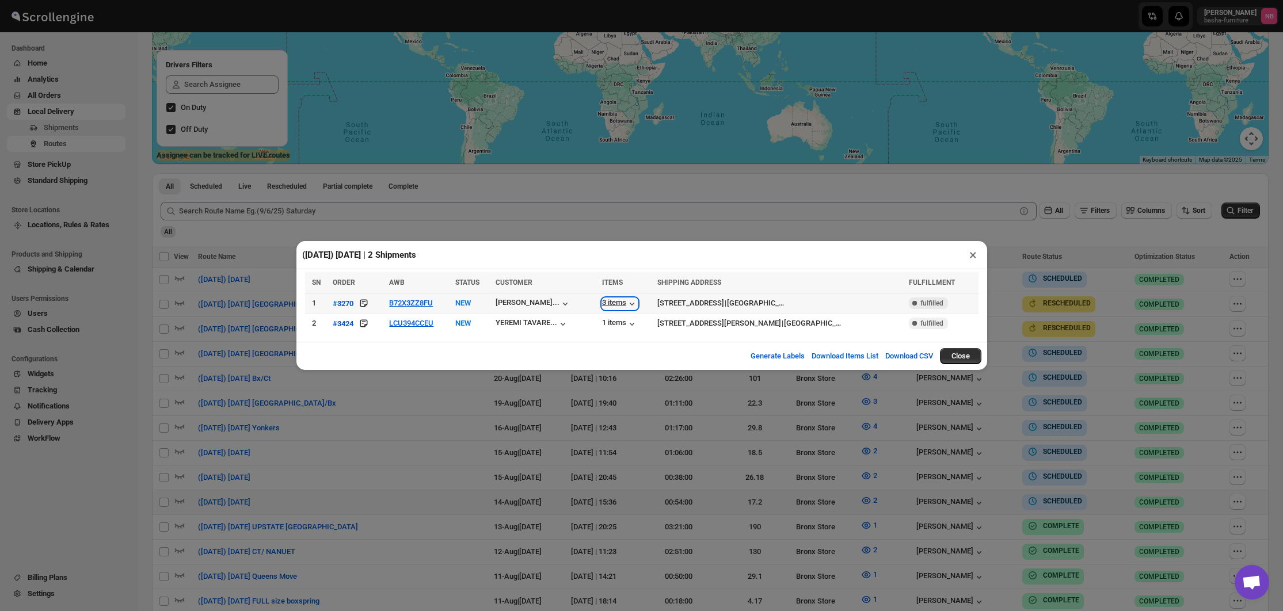
click at [634, 302] on div "3 items" at bounding box center [620, 304] width 36 height 12
click at [553, 304] on div "[PERSON_NAME]..." at bounding box center [527, 302] width 64 height 9
click at [566, 302] on icon "button" at bounding box center [565, 304] width 12 height 12
click at [626, 306] on div "3 items" at bounding box center [620, 304] width 36 height 12
click at [628, 303] on div "3 items" at bounding box center [620, 304] width 36 height 12
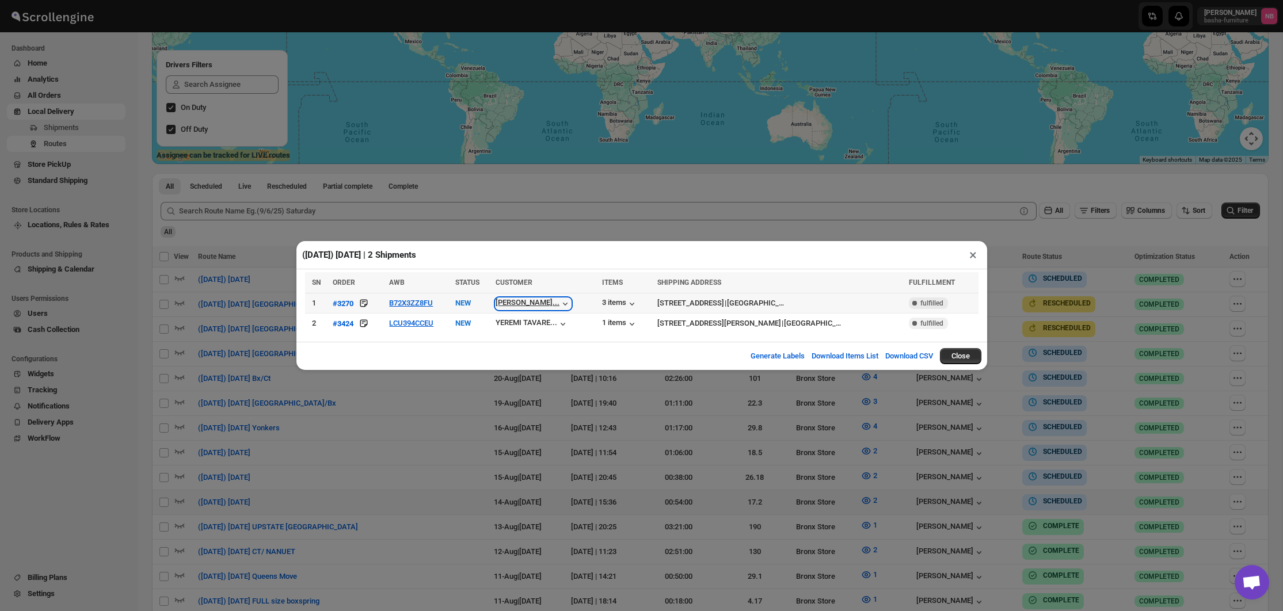
click at [565, 300] on icon "button" at bounding box center [565, 304] width 12 height 12
click at [627, 300] on div "3 items" at bounding box center [620, 304] width 36 height 12
click at [559, 303] on div "[PERSON_NAME]..." at bounding box center [527, 302] width 64 height 9
click at [635, 302] on icon "button" at bounding box center [632, 304] width 12 height 12
